Goal: Task Accomplishment & Management: Use online tool/utility

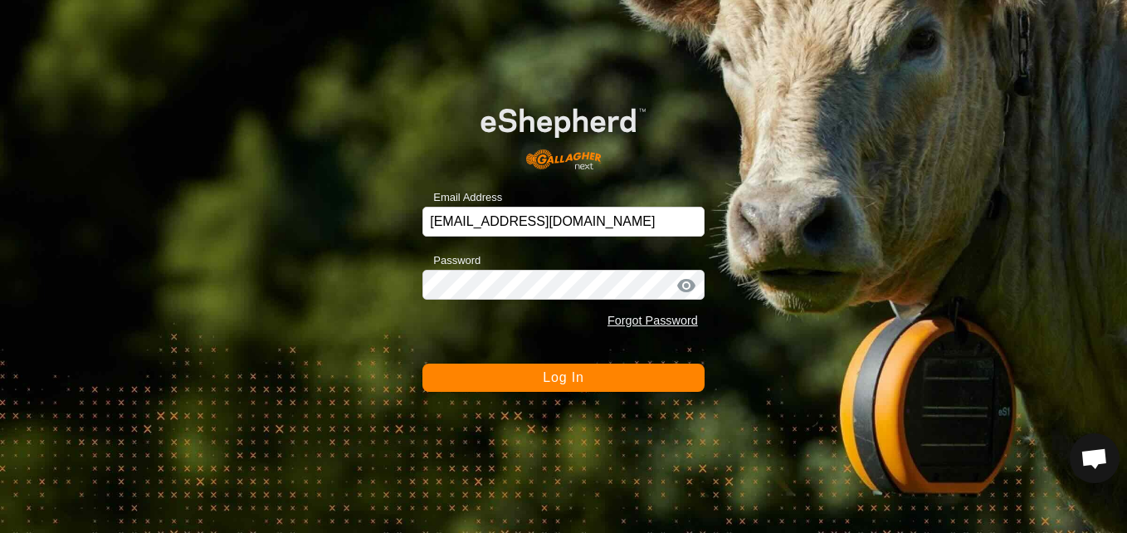
scroll to position [2222, 0]
click at [682, 285] on div at bounding box center [686, 285] width 25 height 17
click at [626, 379] on button "Log In" at bounding box center [564, 378] width 282 height 28
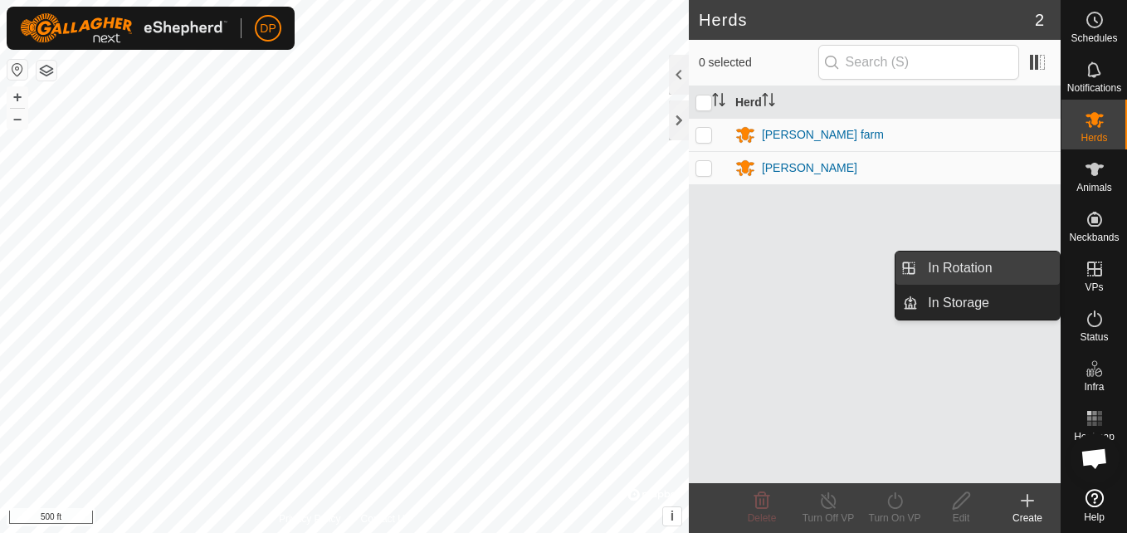
click at [946, 269] on link "In Rotation" at bounding box center [989, 268] width 142 height 33
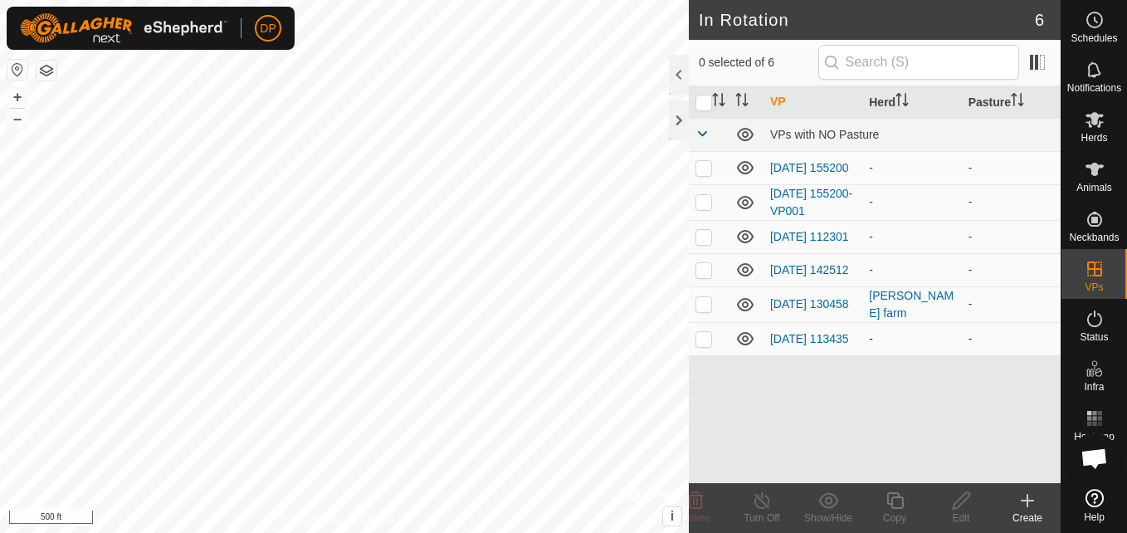
click at [743, 345] on icon at bounding box center [745, 338] width 17 height 13
click at [742, 276] on icon at bounding box center [745, 269] width 17 height 13
click at [745, 240] on icon at bounding box center [746, 237] width 20 height 20
click at [747, 203] on icon at bounding box center [745, 202] width 17 height 13
click at [742, 168] on icon at bounding box center [746, 168] width 20 height 20
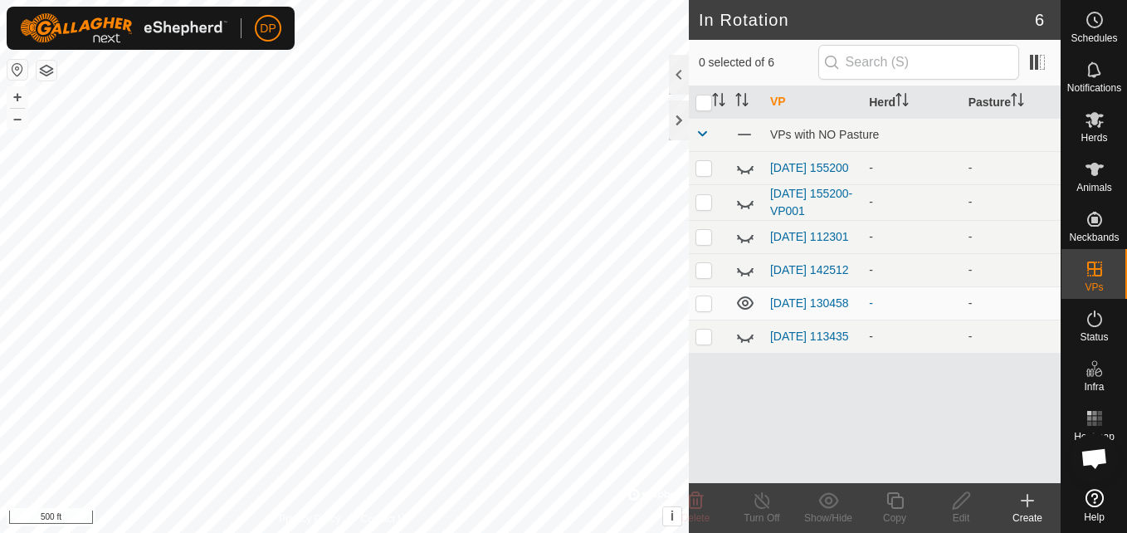
scroll to position [2222, 0]
click at [1086, 170] on icon at bounding box center [1095, 169] width 20 height 20
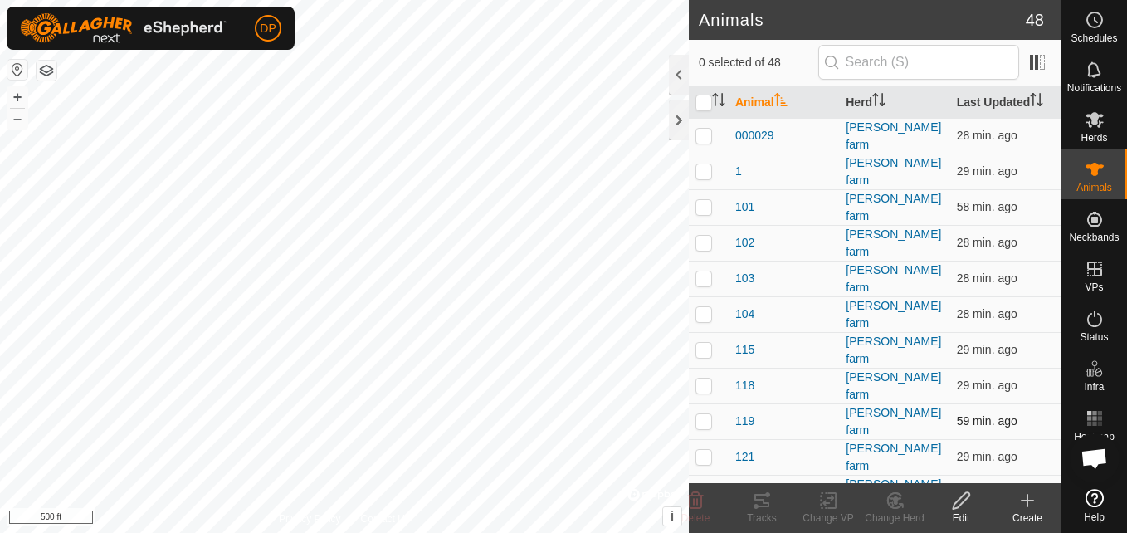
click at [701, 414] on p-checkbox at bounding box center [704, 420] width 17 height 13
checkbox input "false"
